Goal: Information Seeking & Learning: Understand process/instructions

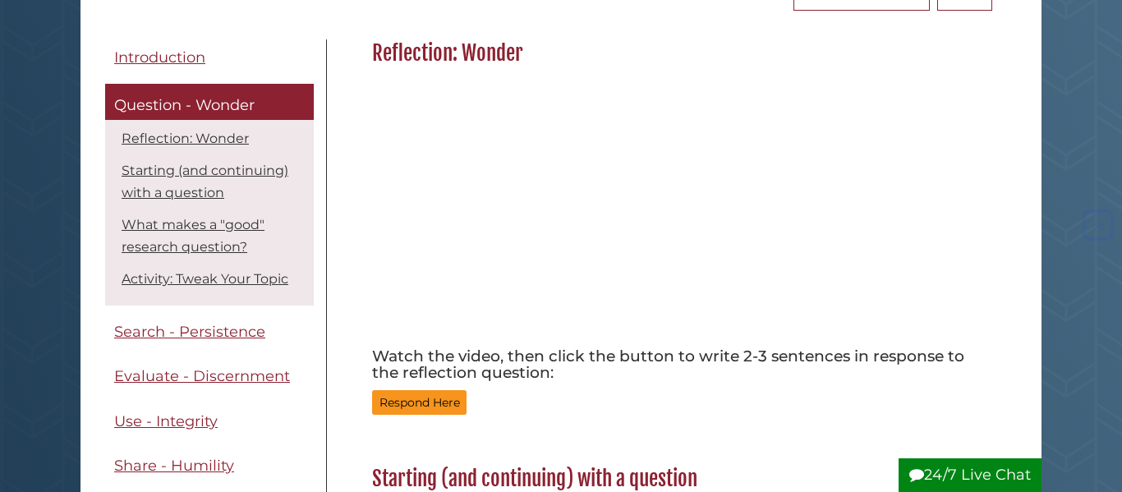
scroll to position [204, 0]
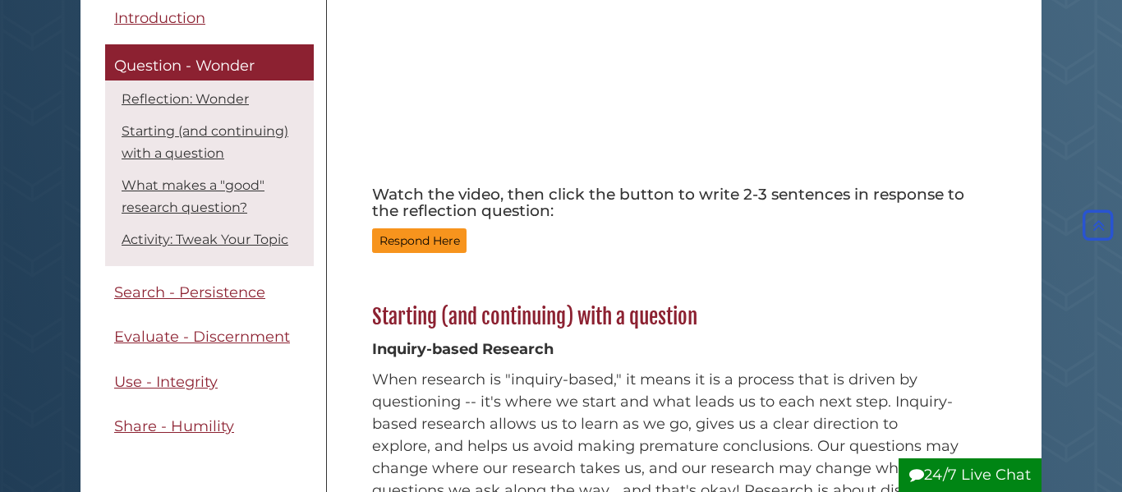
scroll to position [365, 0]
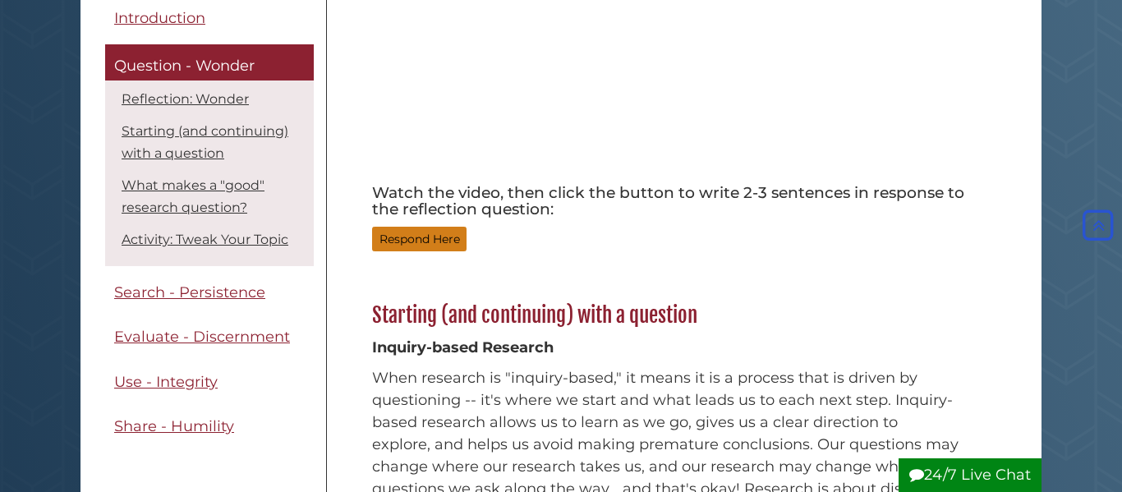
click at [419, 230] on button "Respond Here" at bounding box center [419, 239] width 94 height 25
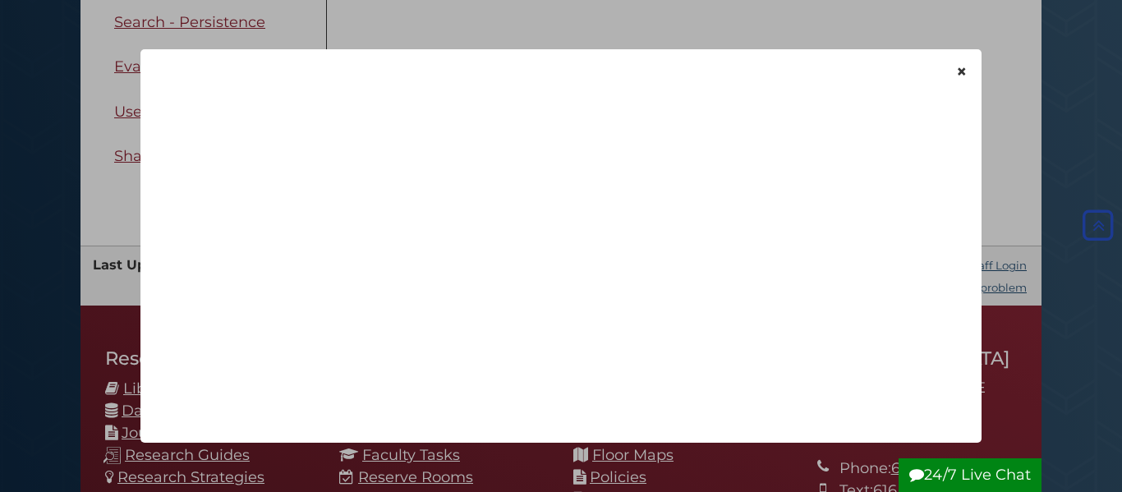
scroll to position [316, 0]
click at [915, 419] on button "Close" at bounding box center [921, 410] width 45 height 25
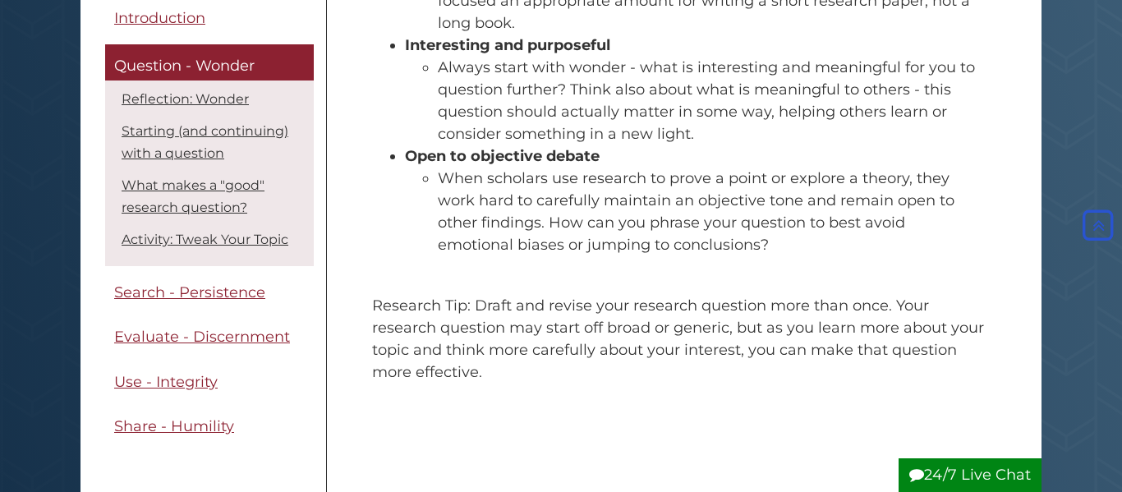
scroll to position [1356, 0]
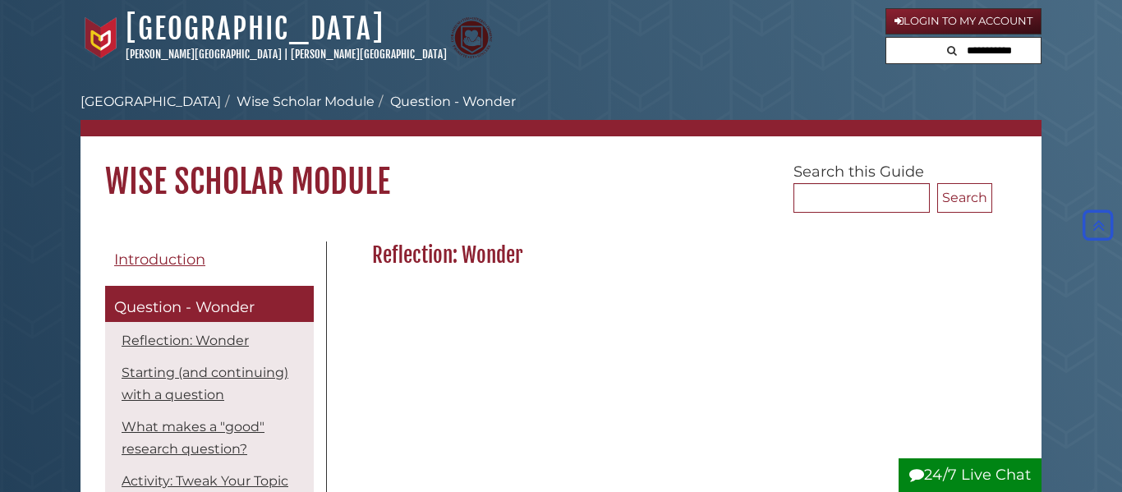
scroll to position [1356, 0]
